Goal: Information Seeking & Learning: Find specific fact

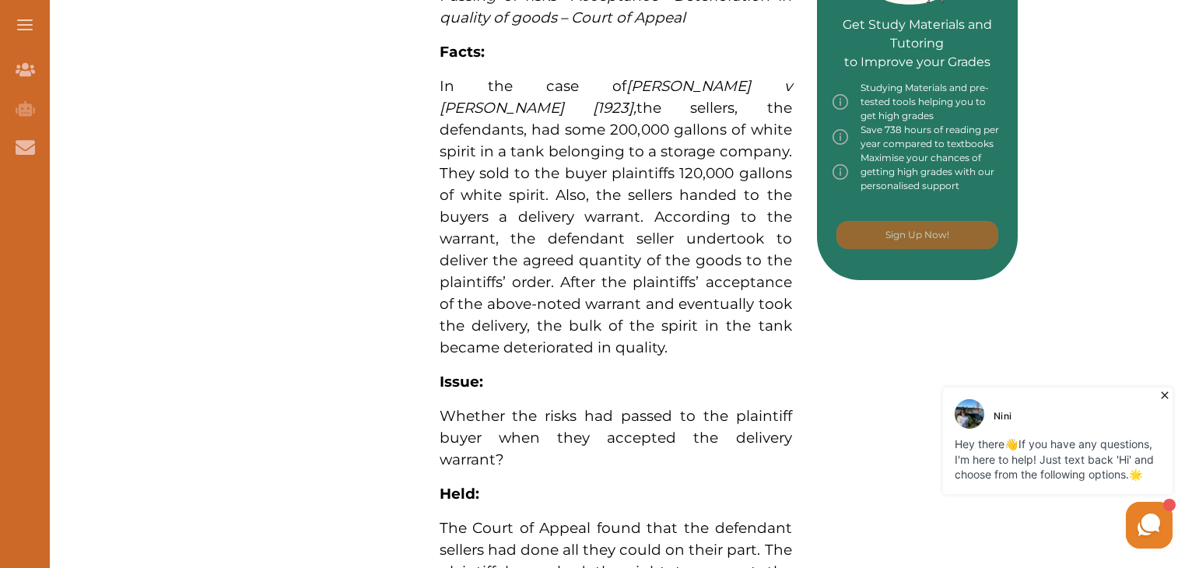
scroll to position [779, 0]
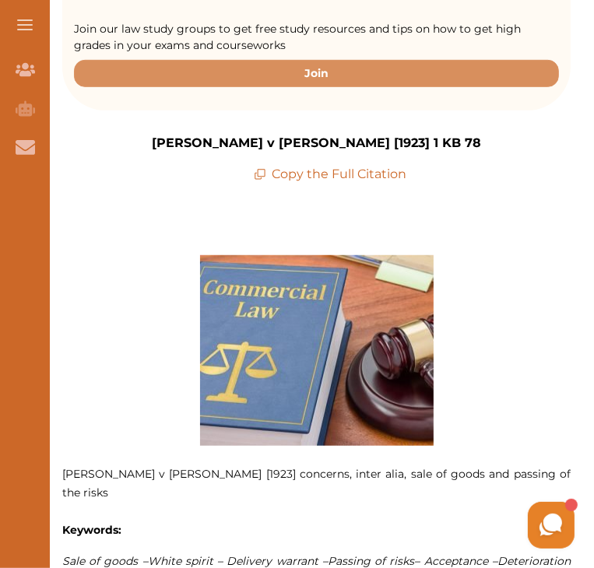
scroll to position [448, 0]
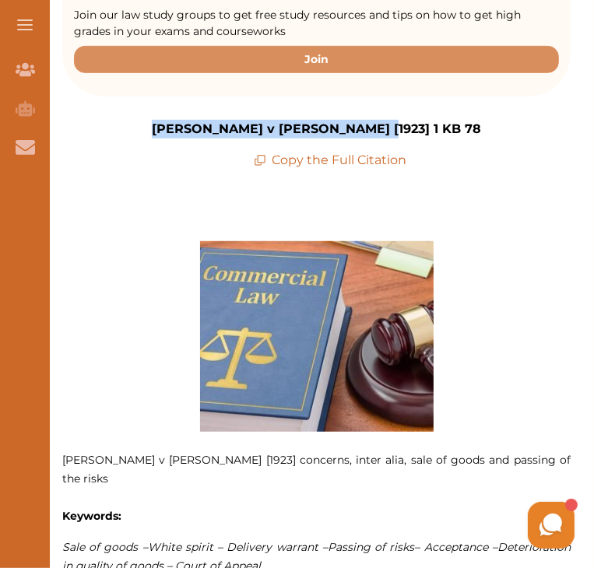
drag, startPoint x: 214, startPoint y: 98, endPoint x: 423, endPoint y: 108, distance: 209.5
click at [423, 120] on div "[PERSON_NAME] v [PERSON_NAME] [1923] 1 KB 78 Copy the Full Citation" at bounding box center [316, 145] width 508 height 50
copy p "[PERSON_NAME] v [PERSON_NAME] [1923] 1 KB 78"
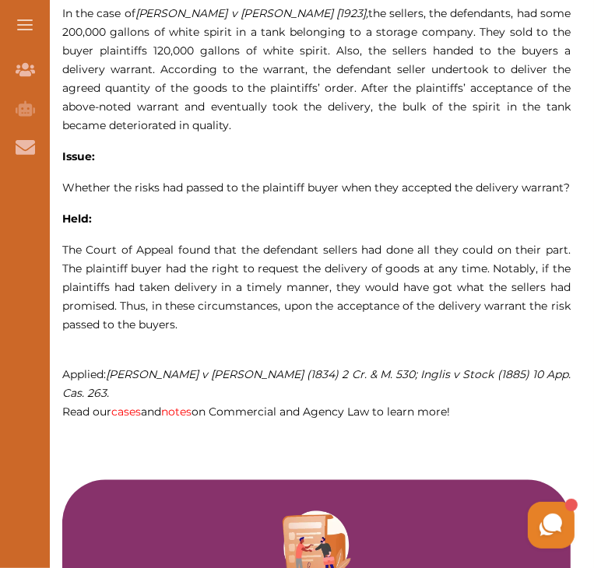
scroll to position [1066, 0]
